Goal: Navigation & Orientation: Find specific page/section

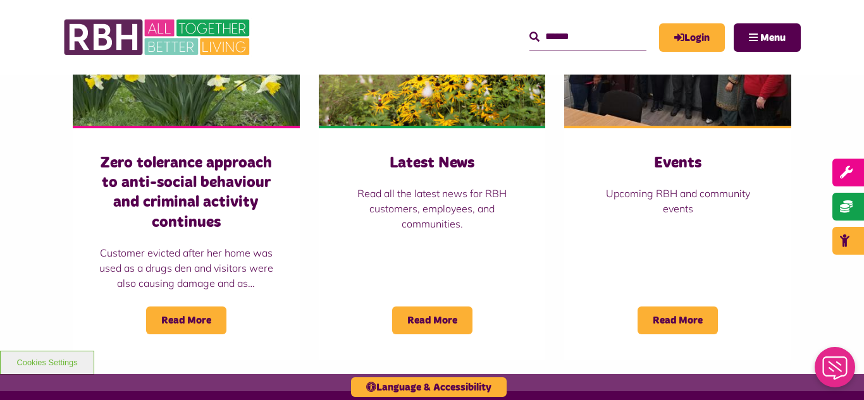
scroll to position [961, 0]
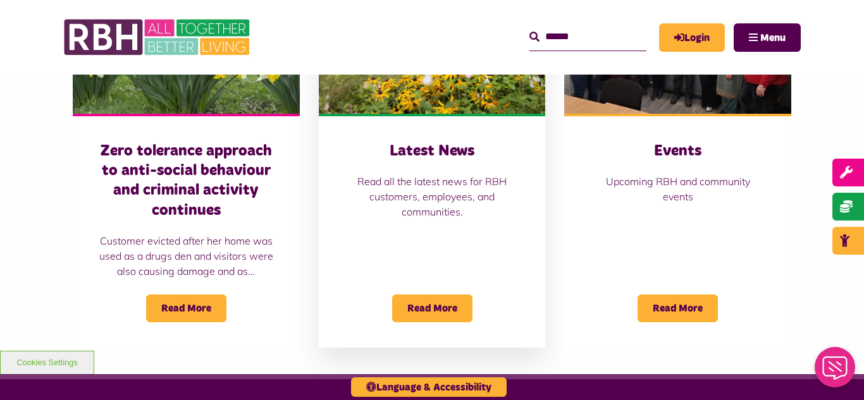
click at [458, 104] on img at bounding box center [432, 43] width 227 height 142
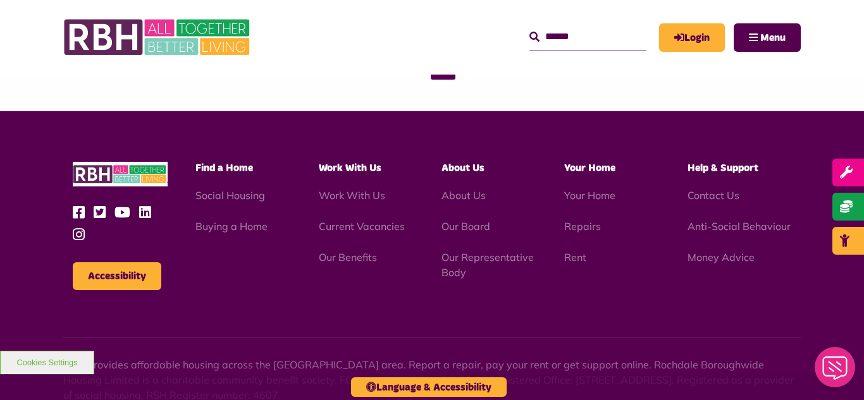
scroll to position [1376, 0]
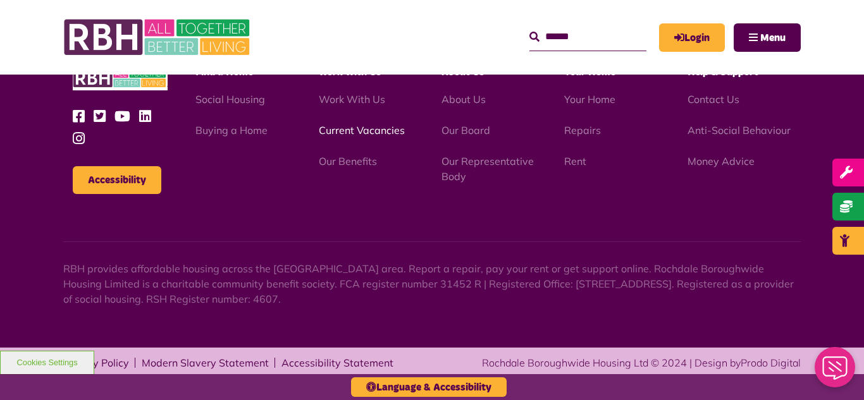
click at [353, 132] on link "Current Vacancies" at bounding box center [362, 130] width 86 height 13
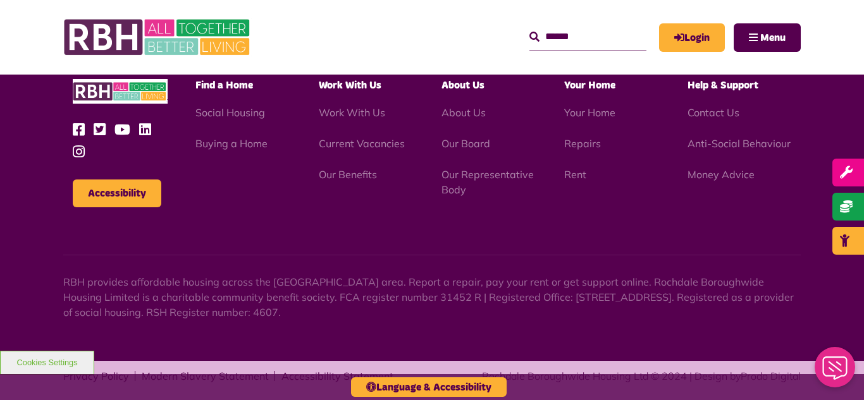
scroll to position [1486, 0]
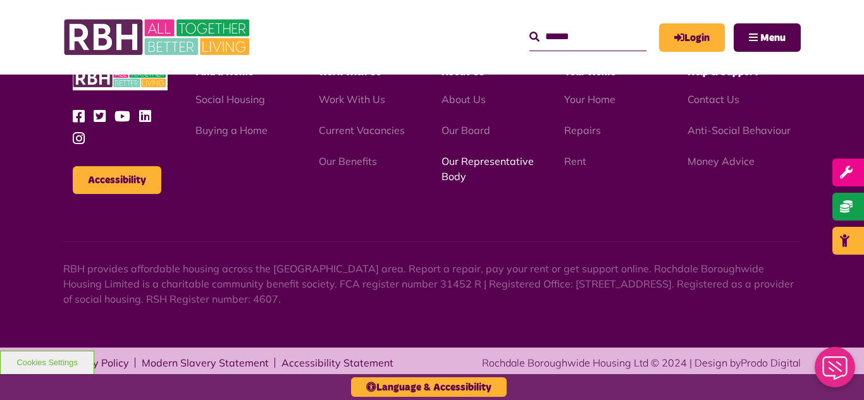
click at [483, 164] on link "Our Representative Body" at bounding box center [487, 169] width 92 height 28
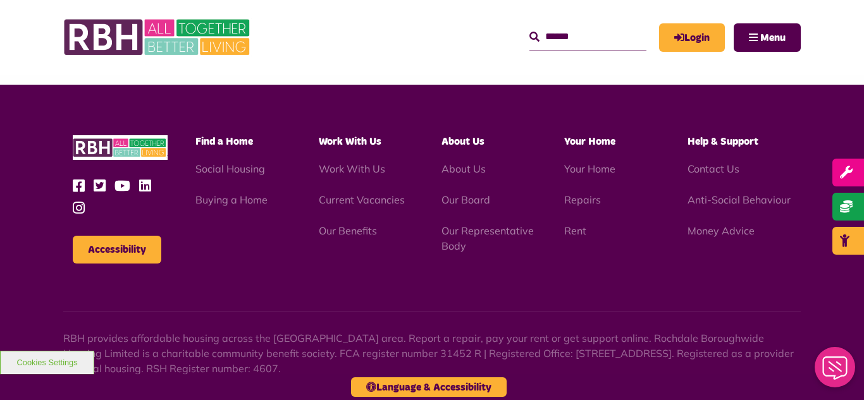
scroll to position [3671, 0]
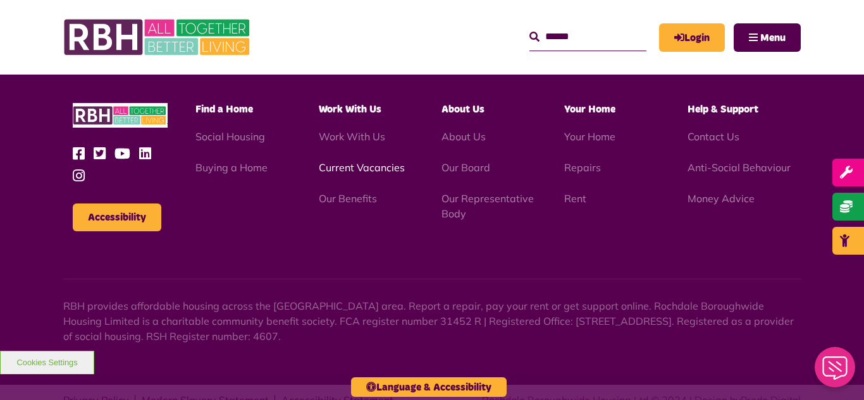
click at [369, 161] on link "Current Vacancies" at bounding box center [362, 167] width 86 height 13
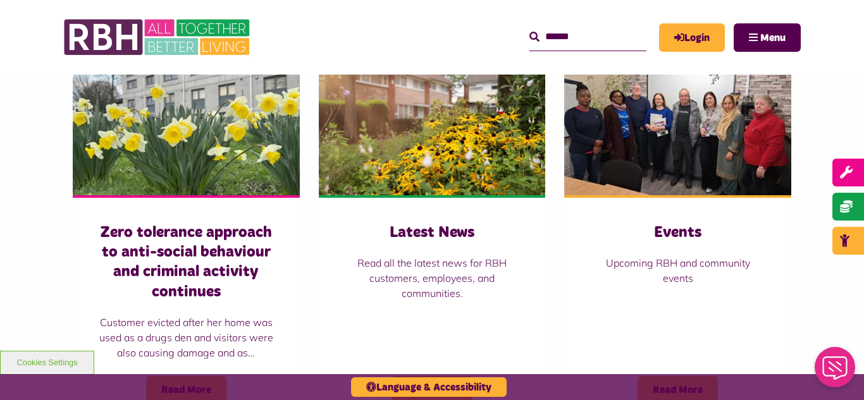
scroll to position [885, 0]
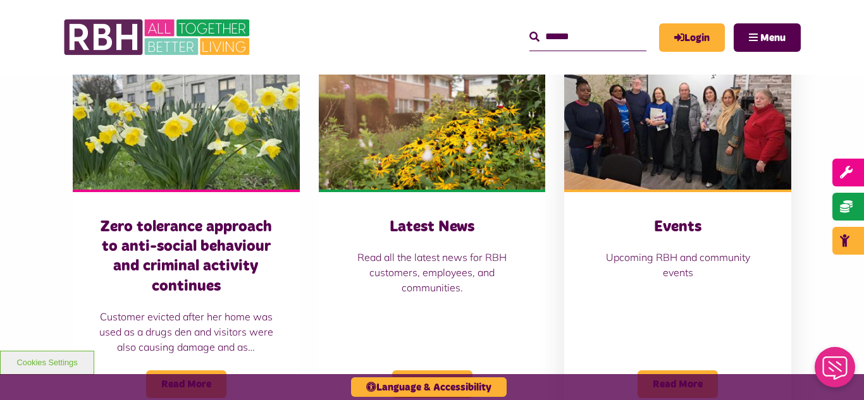
click at [708, 142] on img at bounding box center [677, 119] width 227 height 142
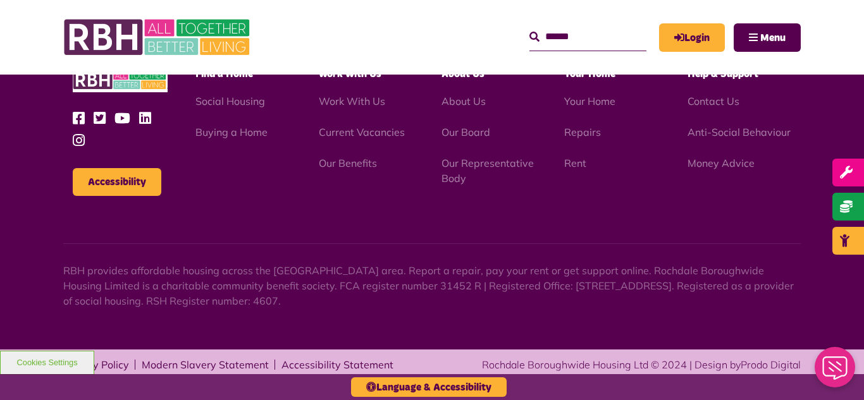
scroll to position [1679, 0]
